Goal: Information Seeking & Learning: Learn about a topic

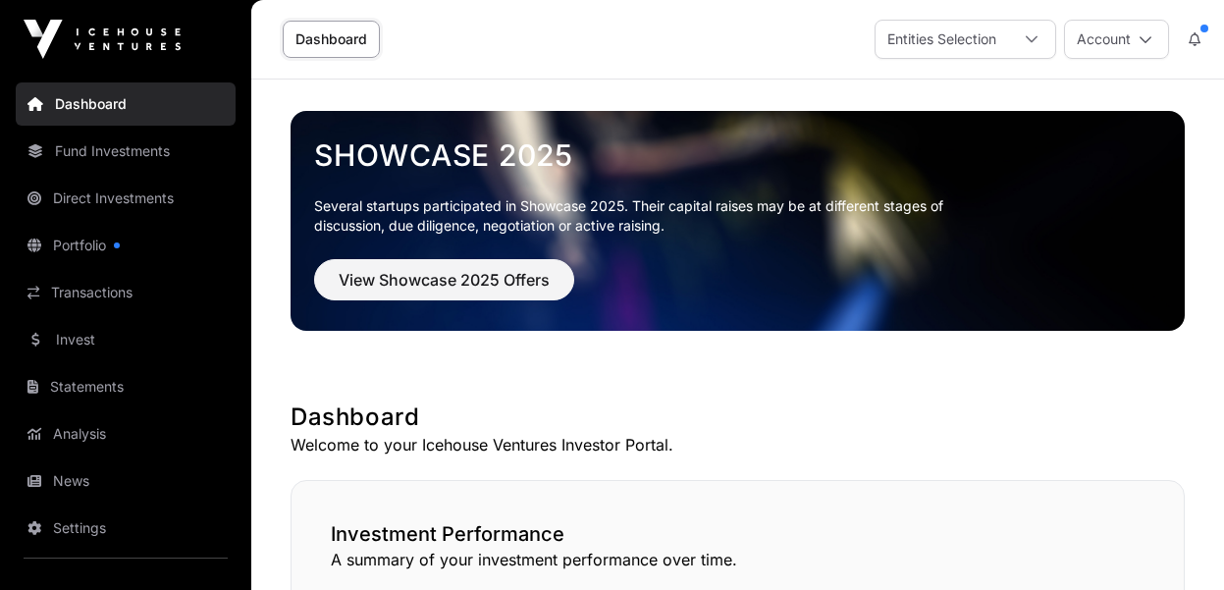
scroll to position [1367, 0]
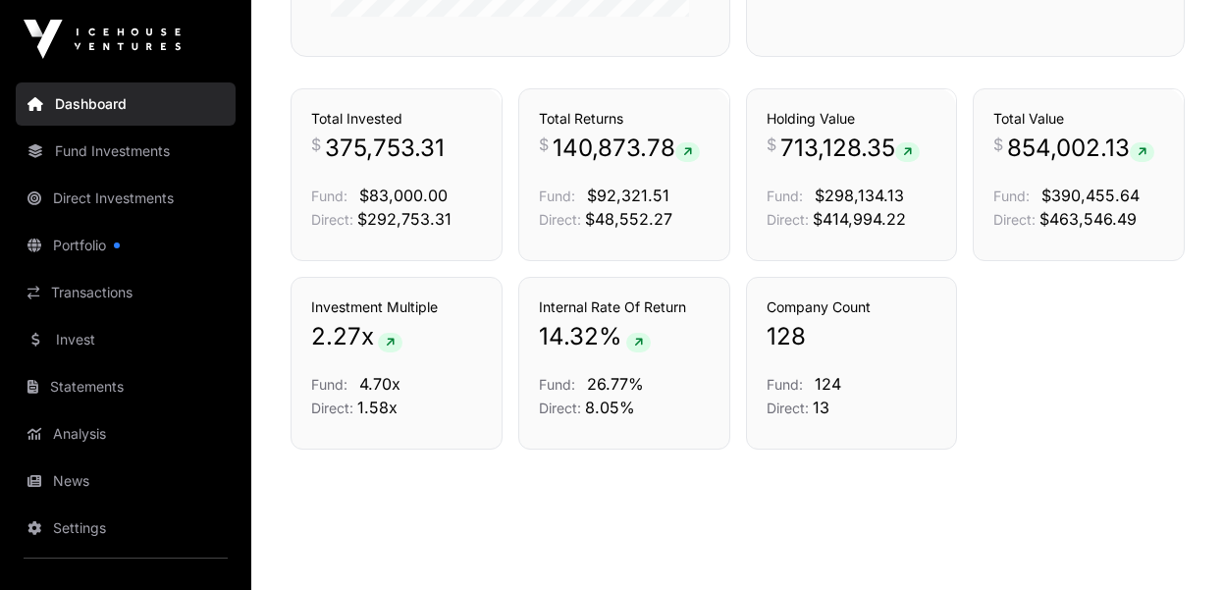
click at [126, 149] on link "Fund Investments" at bounding box center [126, 151] width 220 height 43
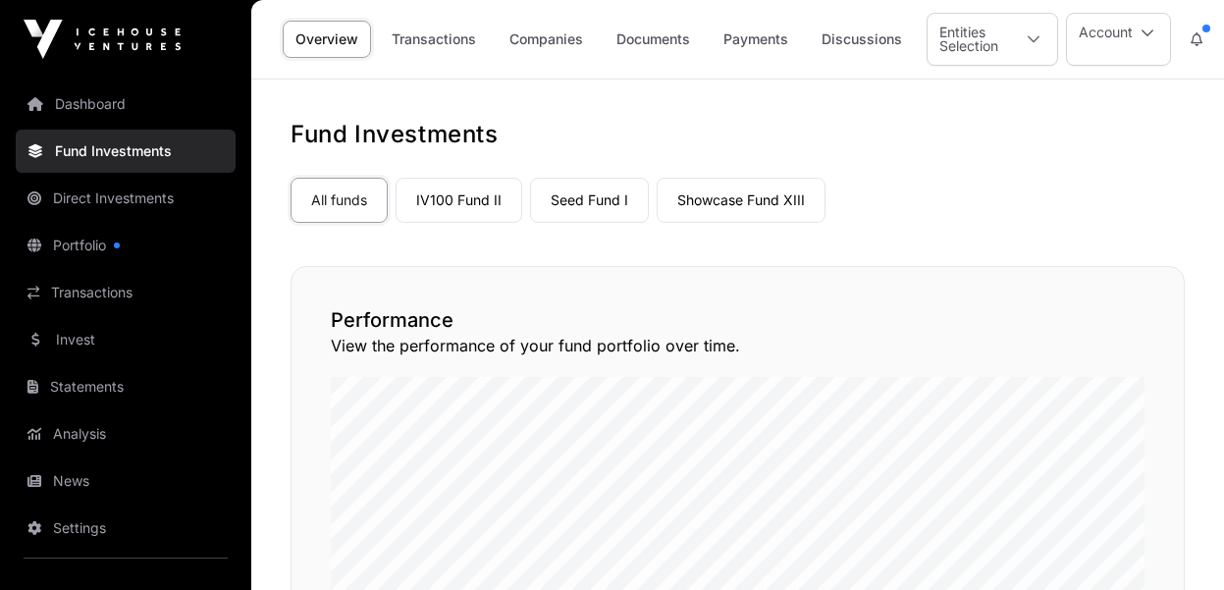
click at [755, 198] on link "Showcase Fund XIII" at bounding box center [741, 200] width 169 height 45
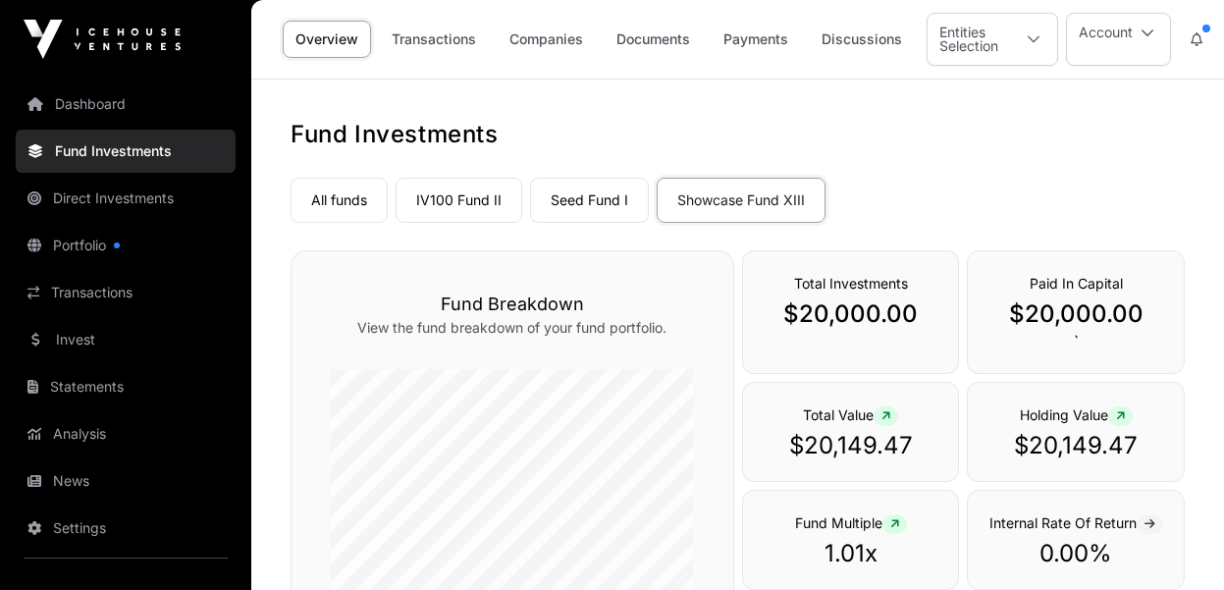
click at [345, 200] on link "All funds" at bounding box center [339, 200] width 97 height 45
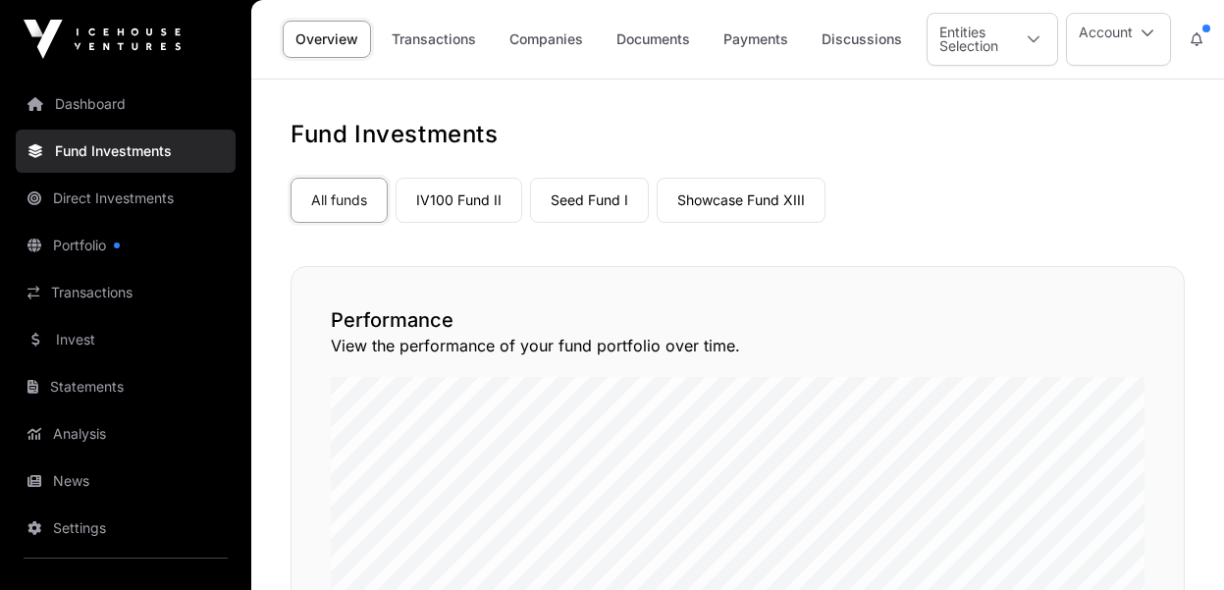
click at [567, 37] on link "Companies" at bounding box center [546, 39] width 99 height 37
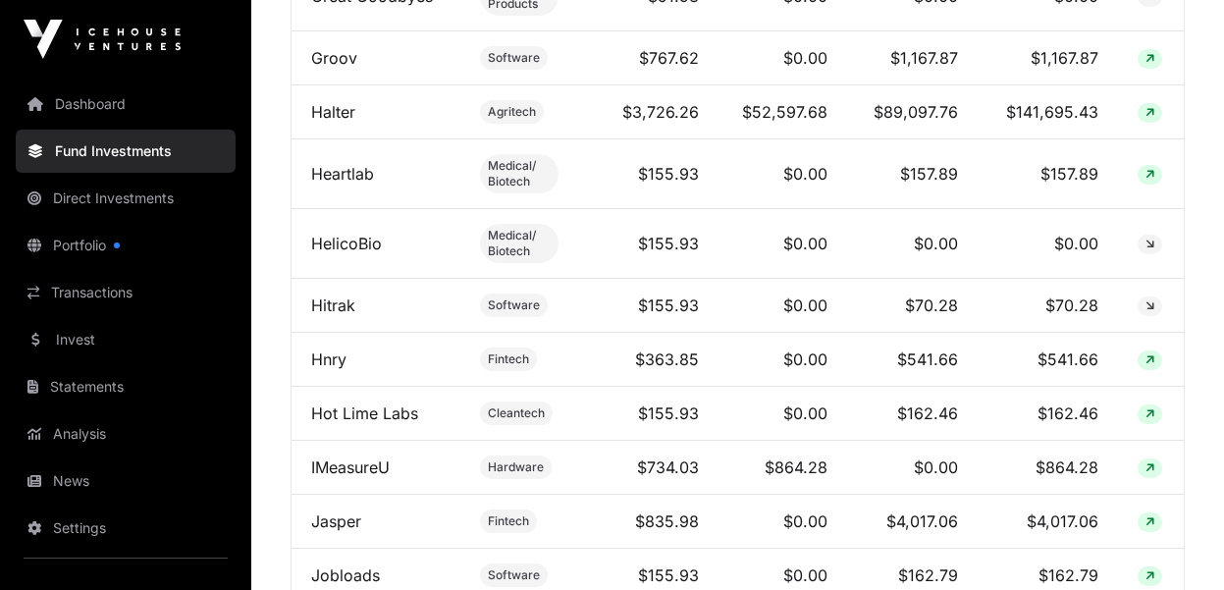
scroll to position [3817, 0]
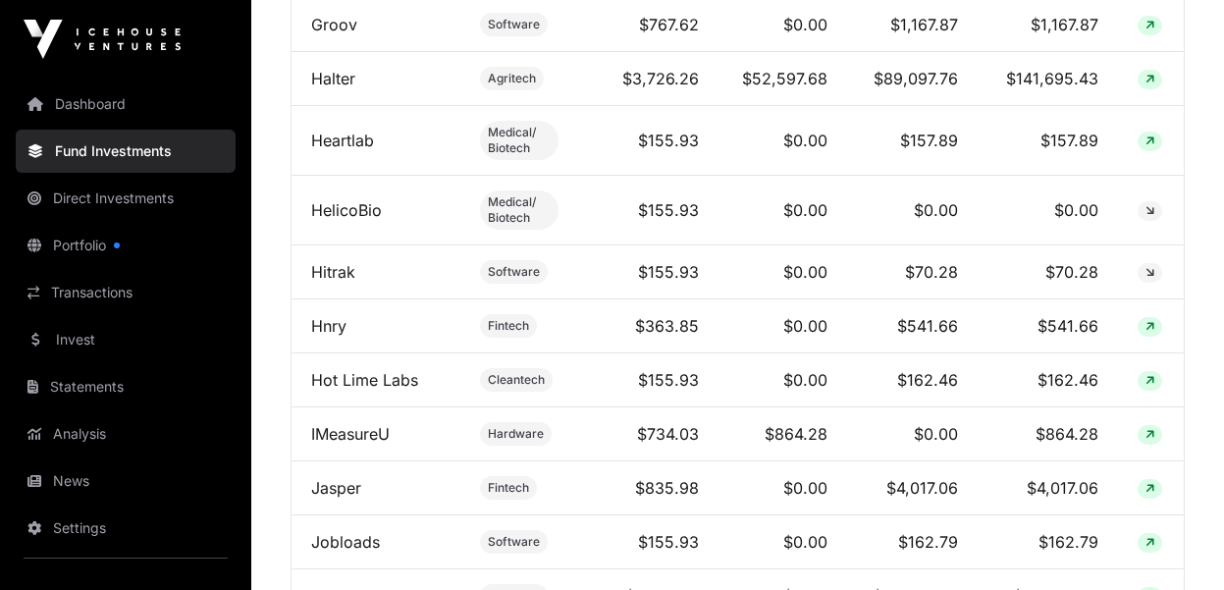
click at [332, 336] on link "Hnry" at bounding box center [328, 326] width 35 height 20
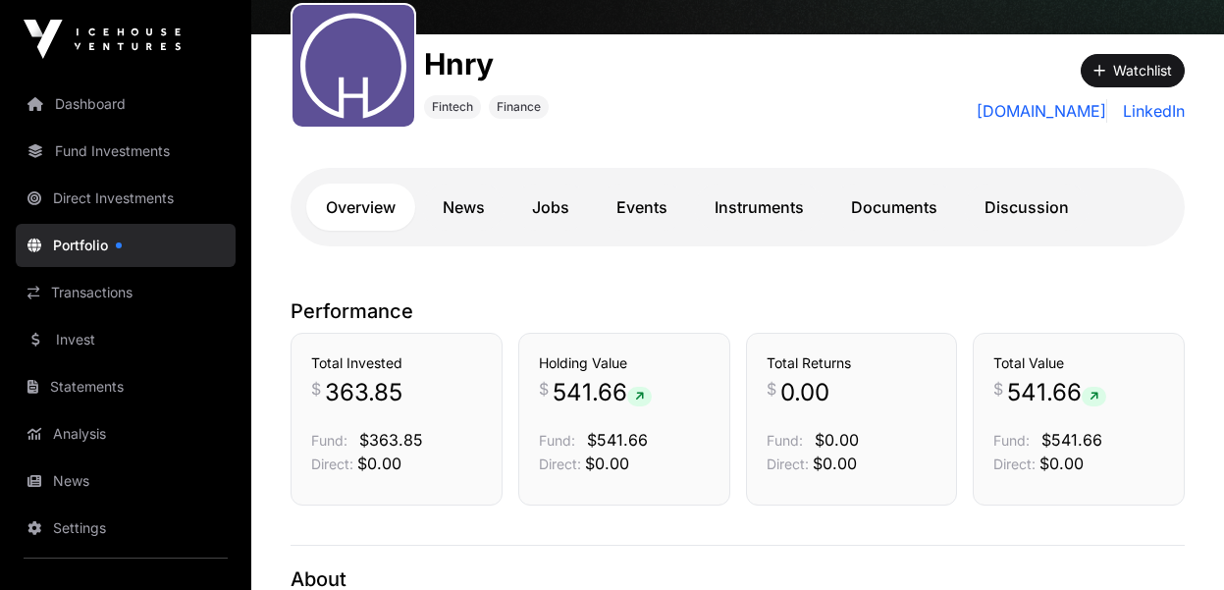
scroll to position [236, 0]
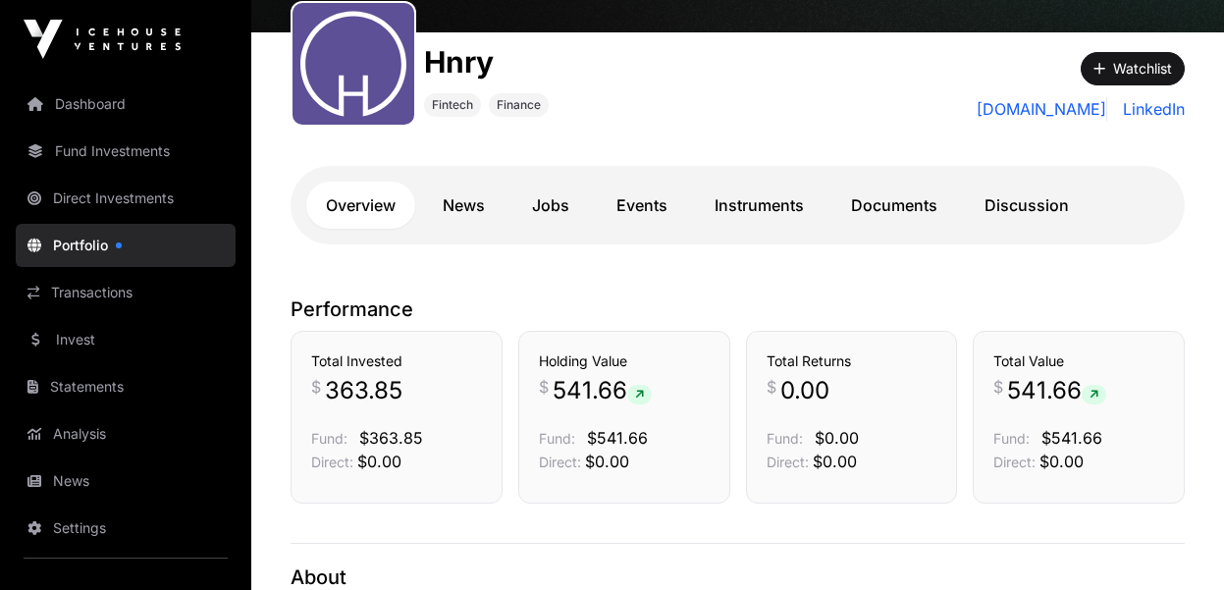
click at [787, 210] on link "Instruments" at bounding box center [759, 205] width 129 height 47
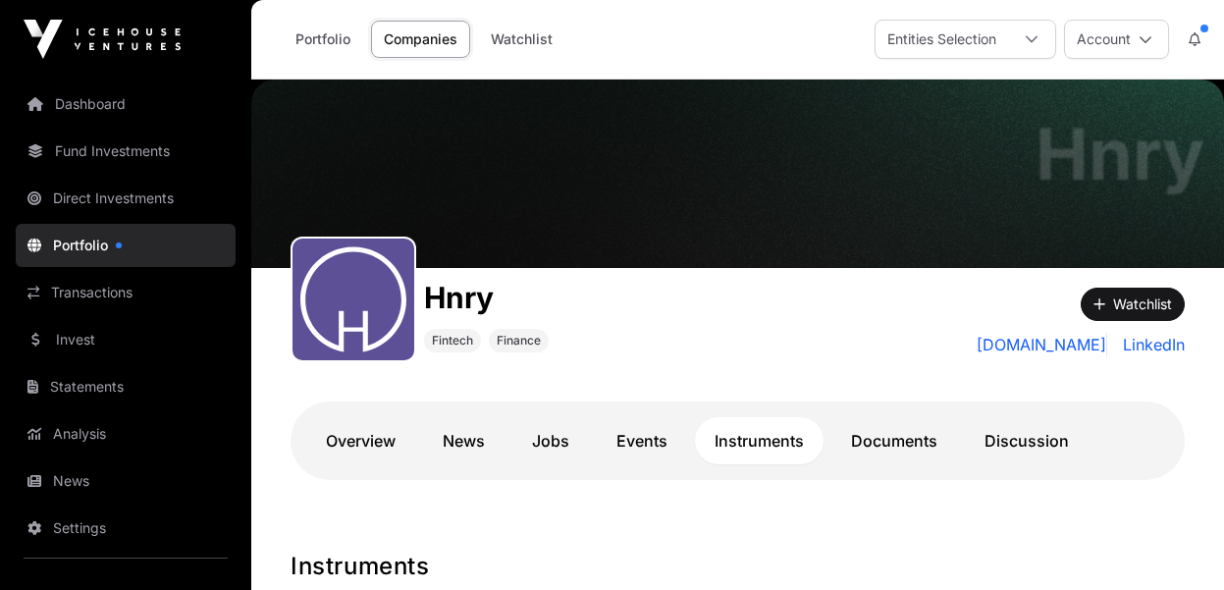
click at [97, 115] on link "Dashboard" at bounding box center [126, 103] width 220 height 43
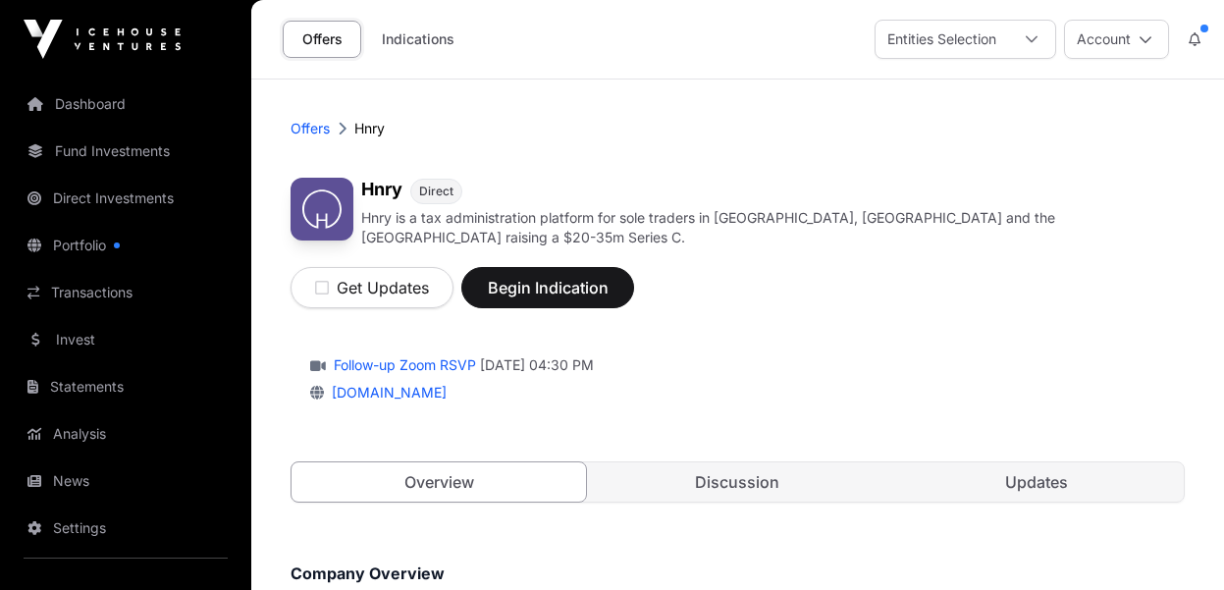
click at [941, 355] on div "Follow-up Zoom RSVP Monday 20 October 2025 04:30 PM" at bounding box center [737, 365] width 855 height 20
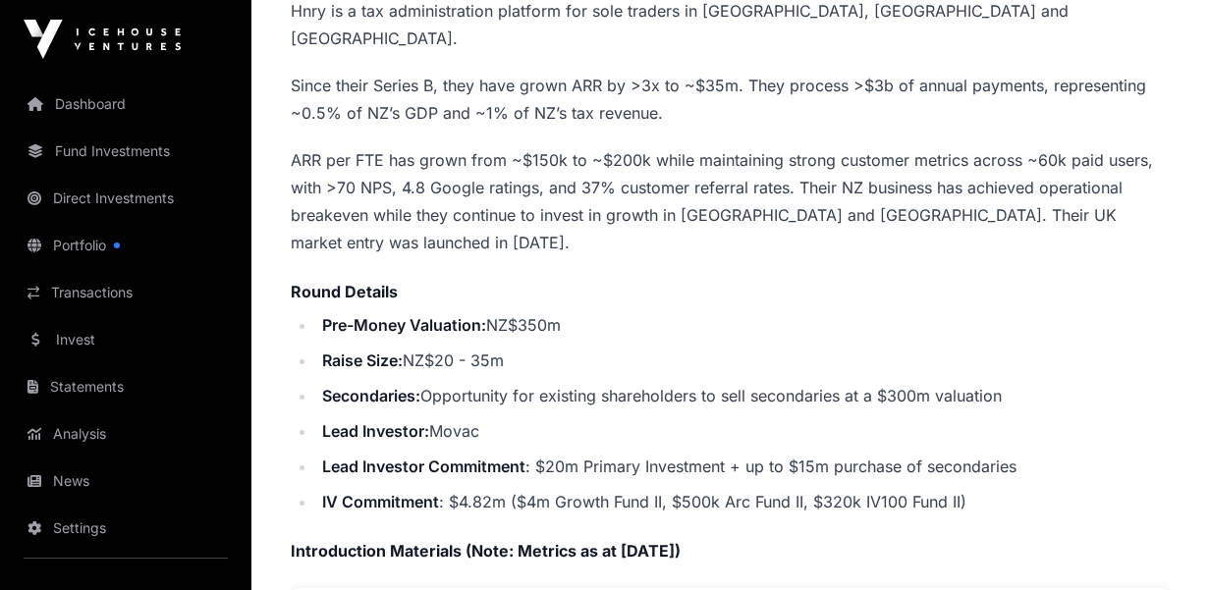
scroll to position [665, 0]
